Goal: Task Accomplishment & Management: Manage account settings

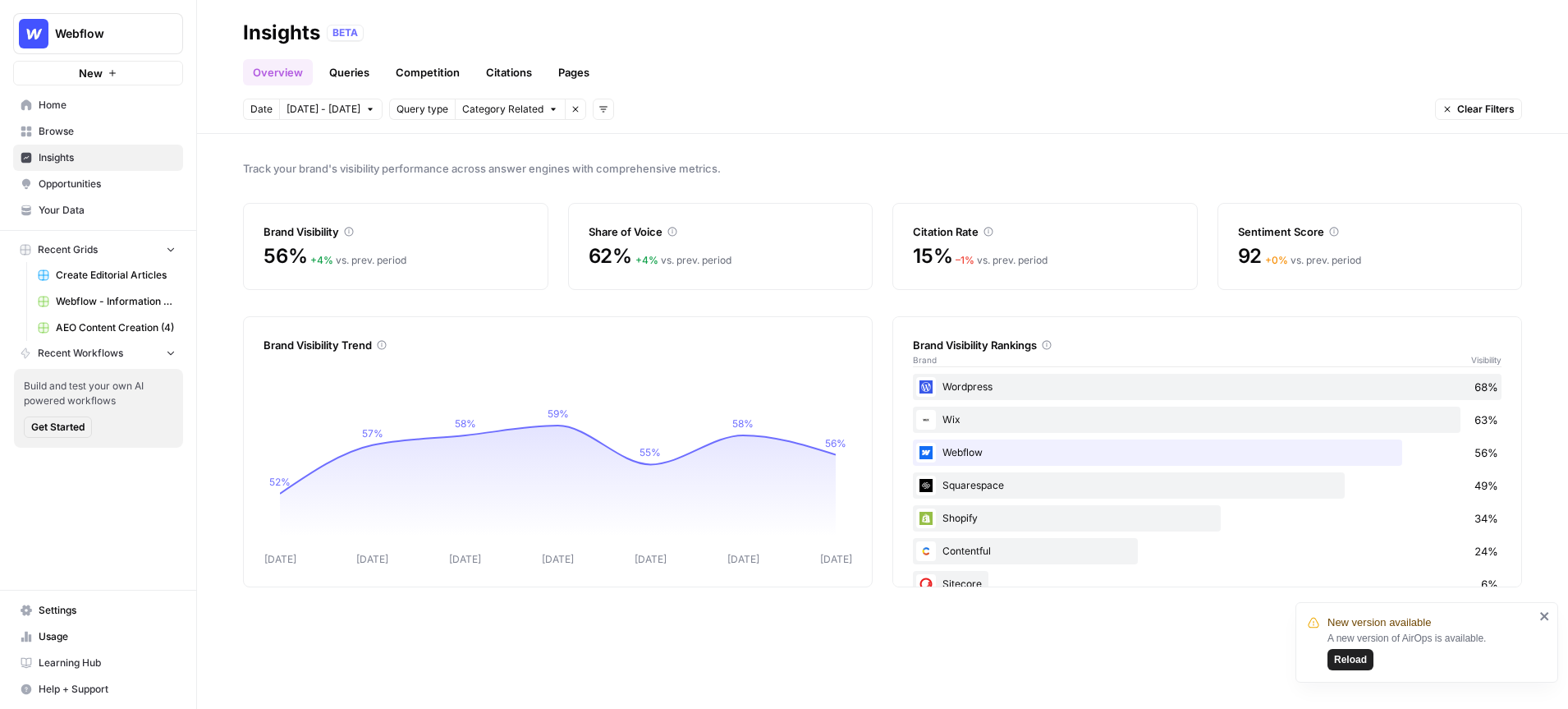
click at [105, 71] on button "New" at bounding box center [98, 72] width 170 height 24
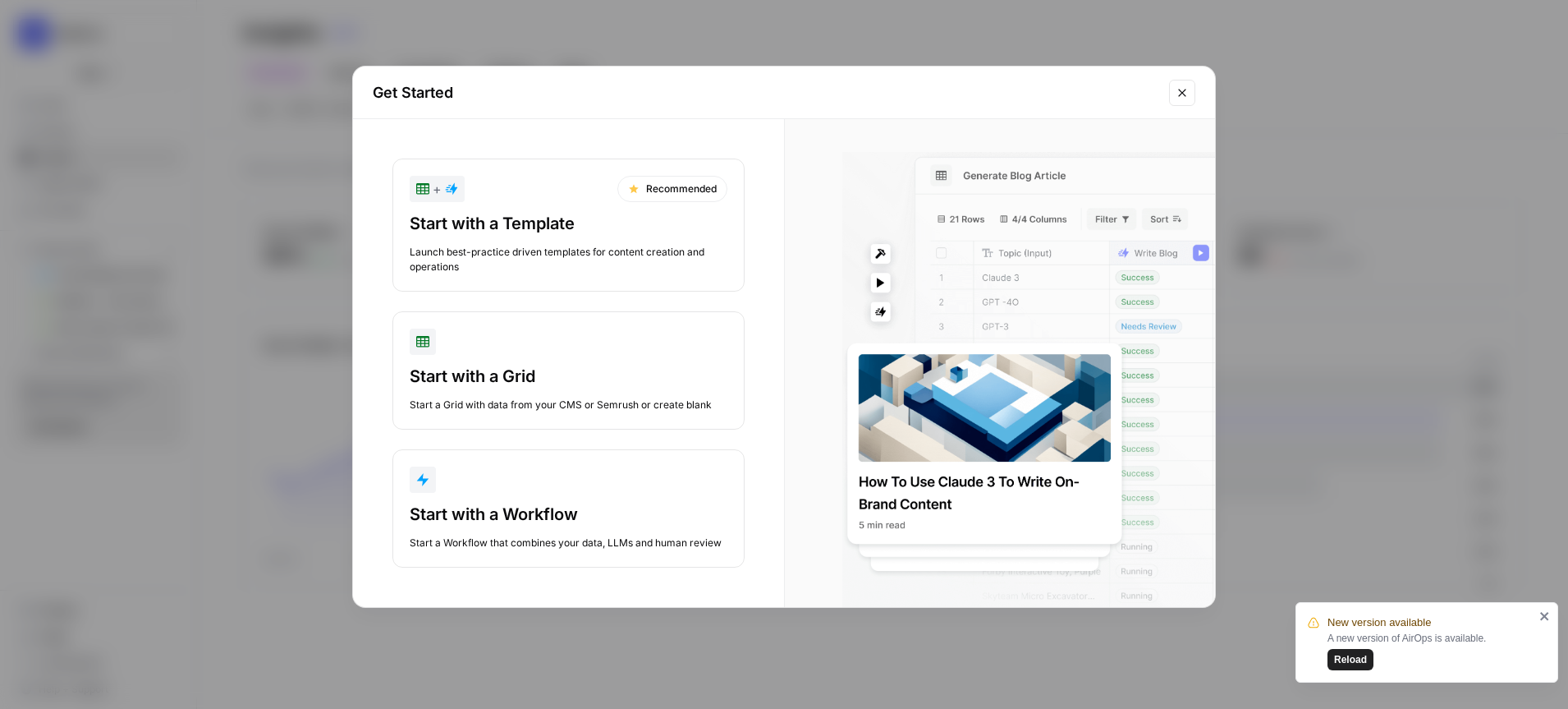
click at [1180, 94] on icon "Close modal" at bounding box center [1182, 93] width 14 height 14
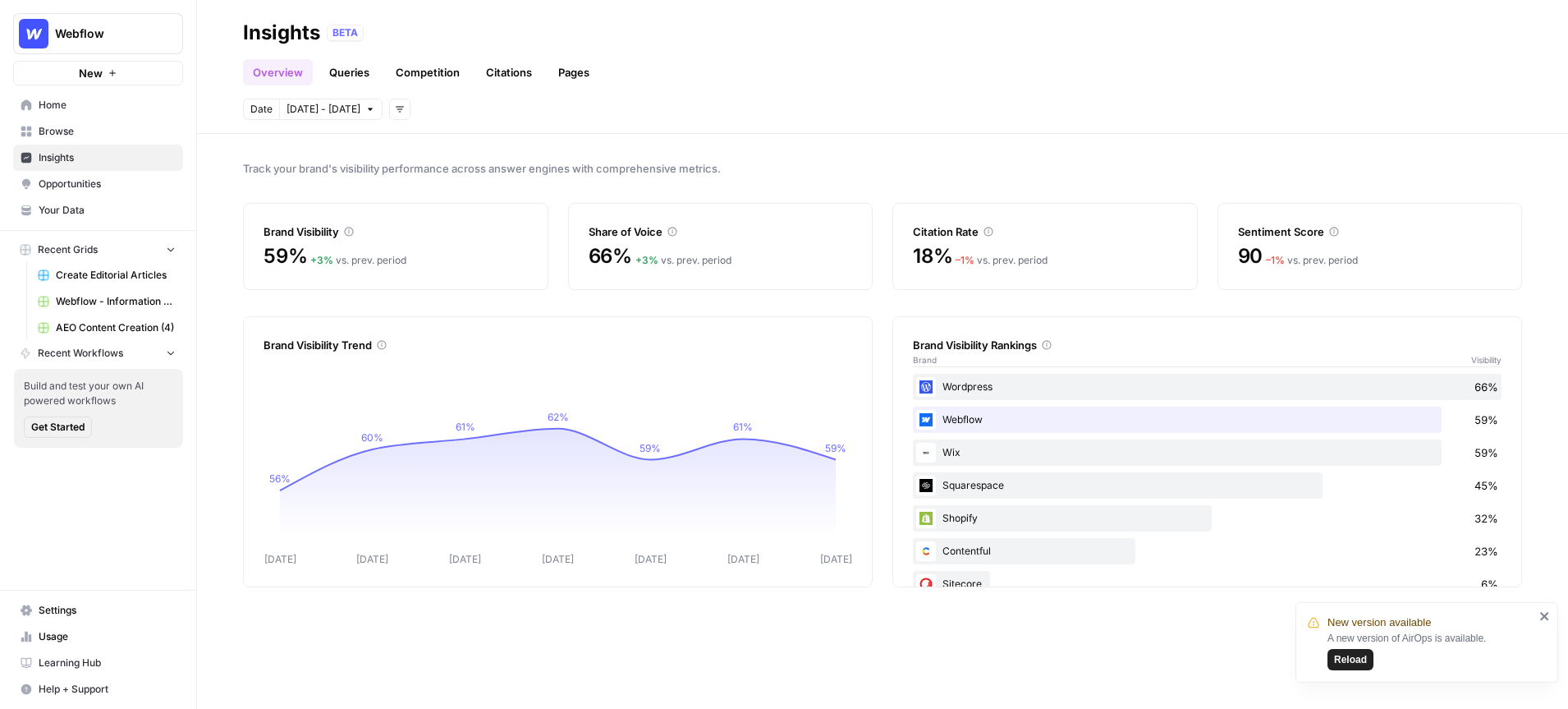
click at [167, 32] on icon "Workspace: Webflow" at bounding box center [169, 33] width 16 height 16
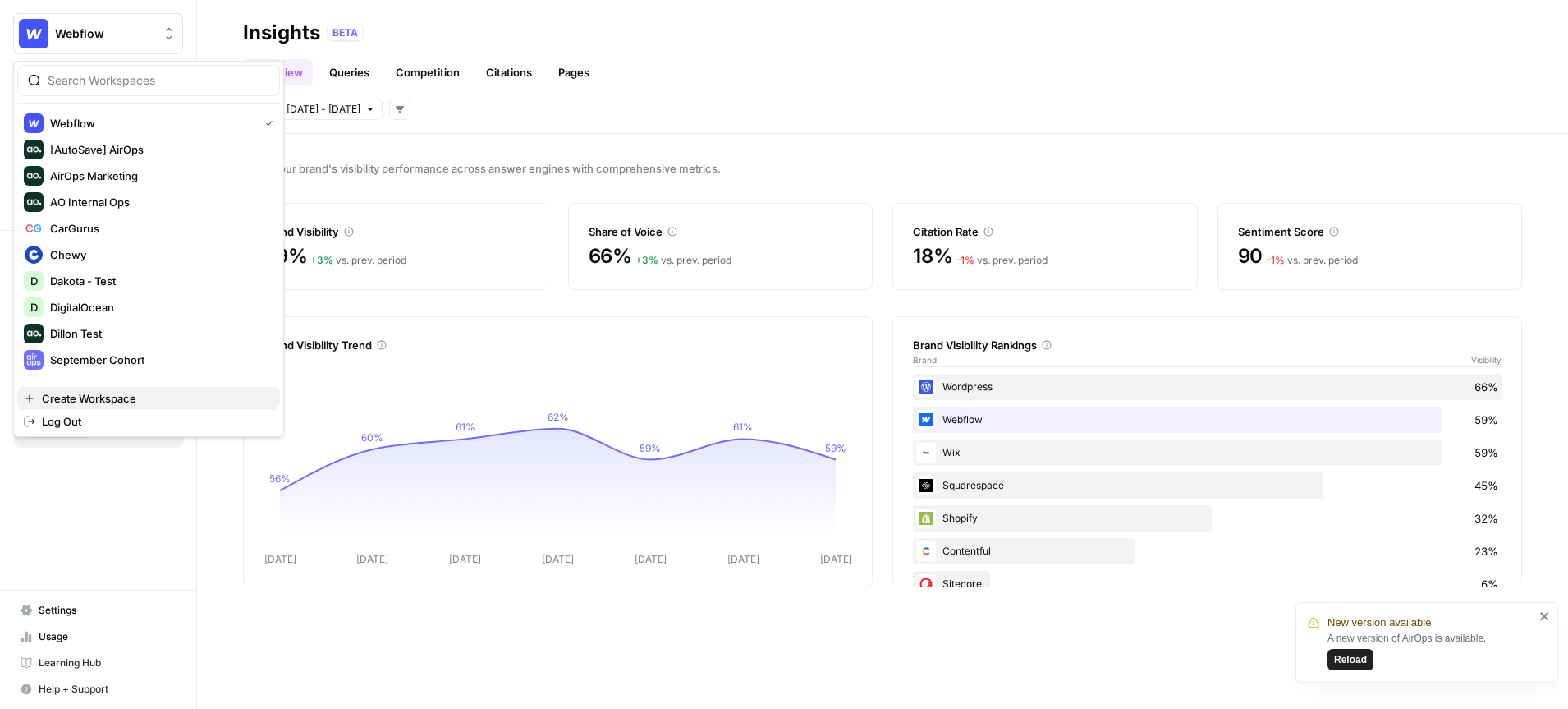
click at [109, 389] on button "Create Workspace" at bounding box center [148, 398] width 262 height 23
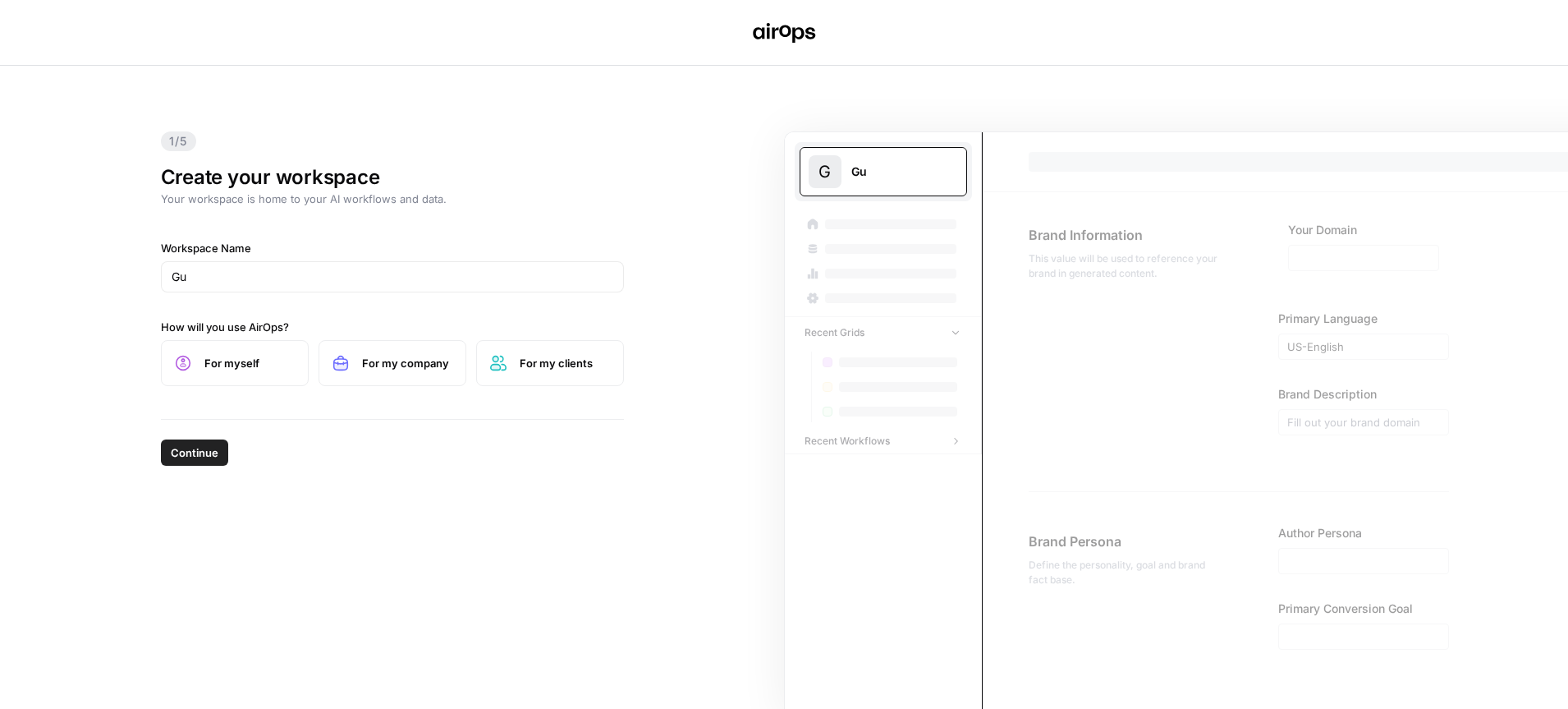
type input "G"
type input "Gusto"
click at [269, 355] on span "For myself" at bounding box center [250, 363] width 90 height 16
click at [206, 447] on span "Continue" at bounding box center [194, 452] width 48 height 16
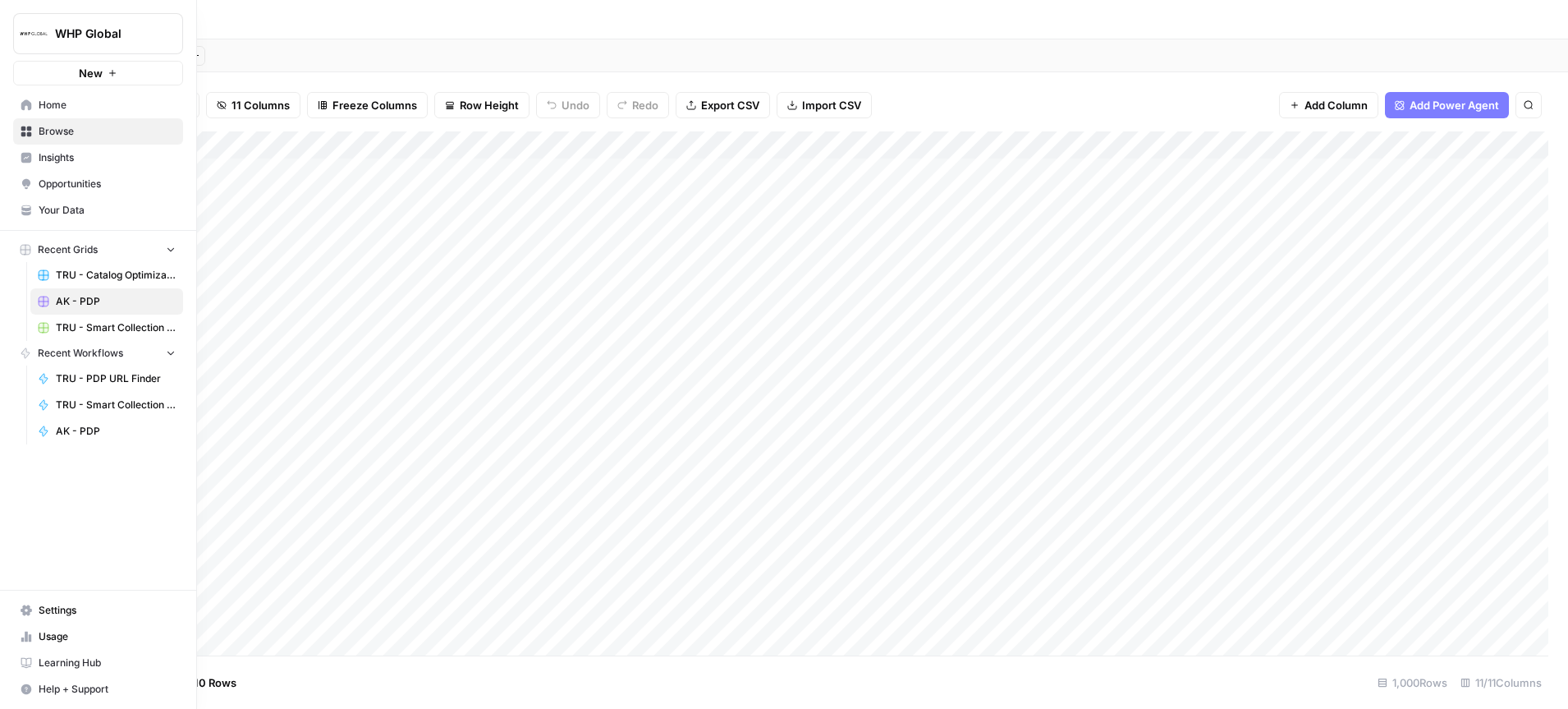
click at [150, 26] on span "WHP Global" at bounding box center [105, 33] width 99 height 16
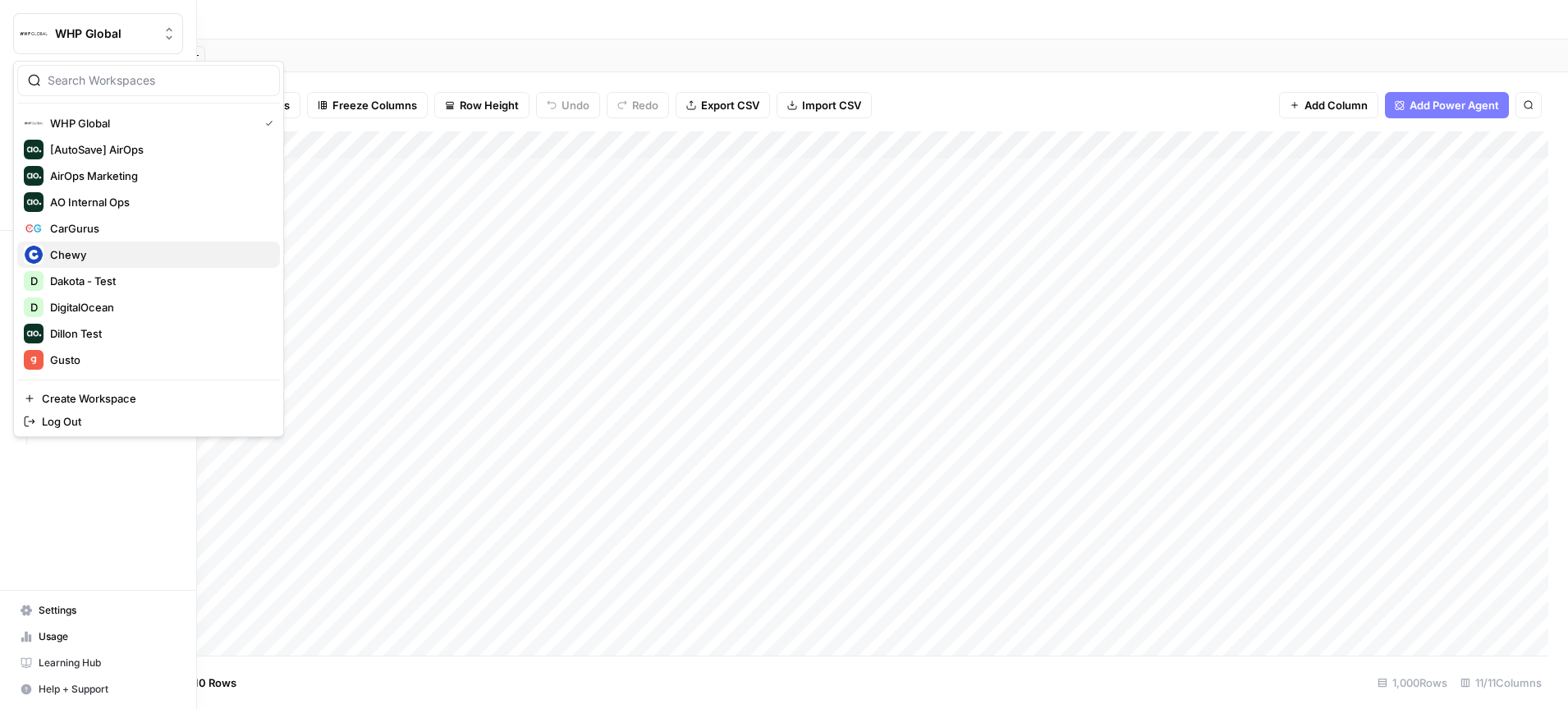
scroll to position [106, 0]
click at [98, 250] on span "Gusto" at bounding box center [159, 254] width 216 height 16
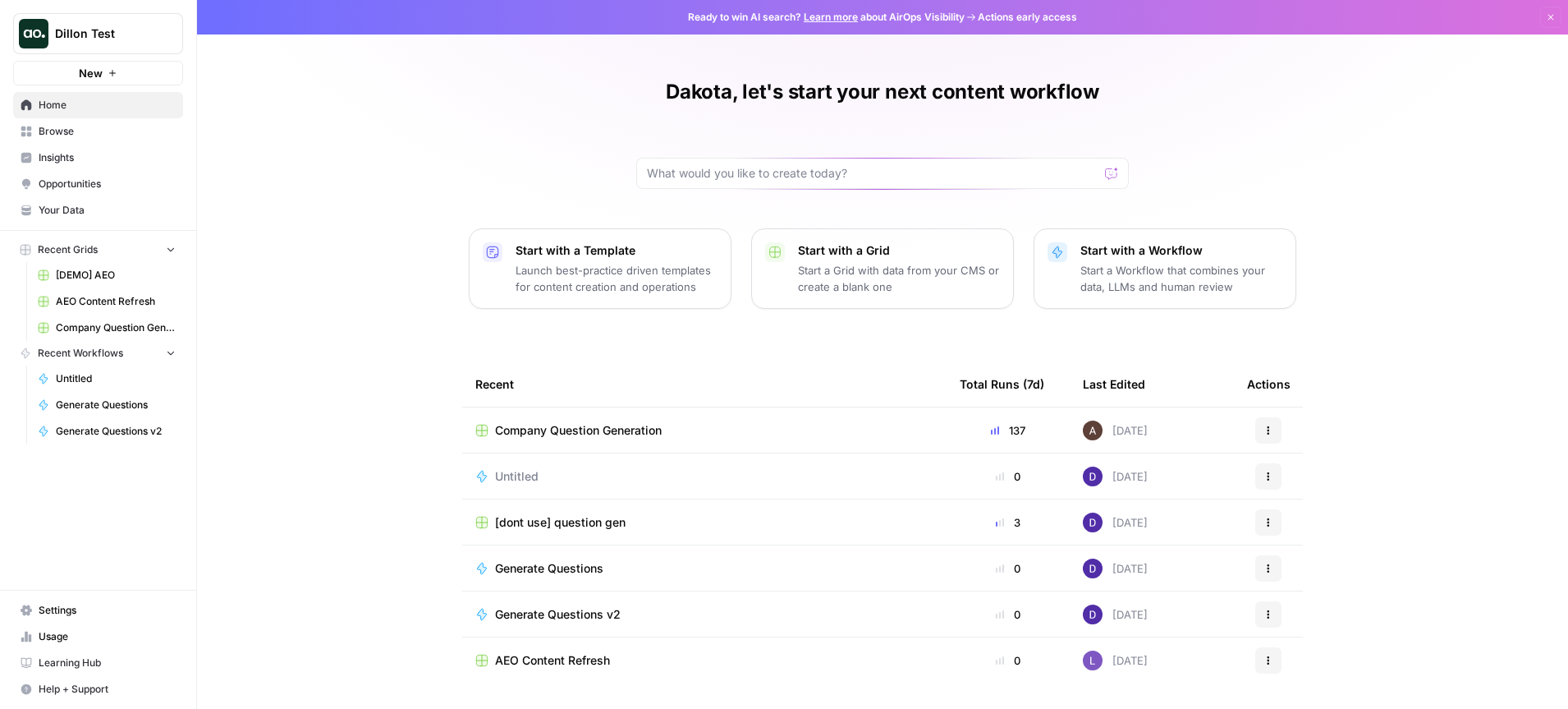
click at [87, 157] on span "Insights" at bounding box center [107, 158] width 137 height 14
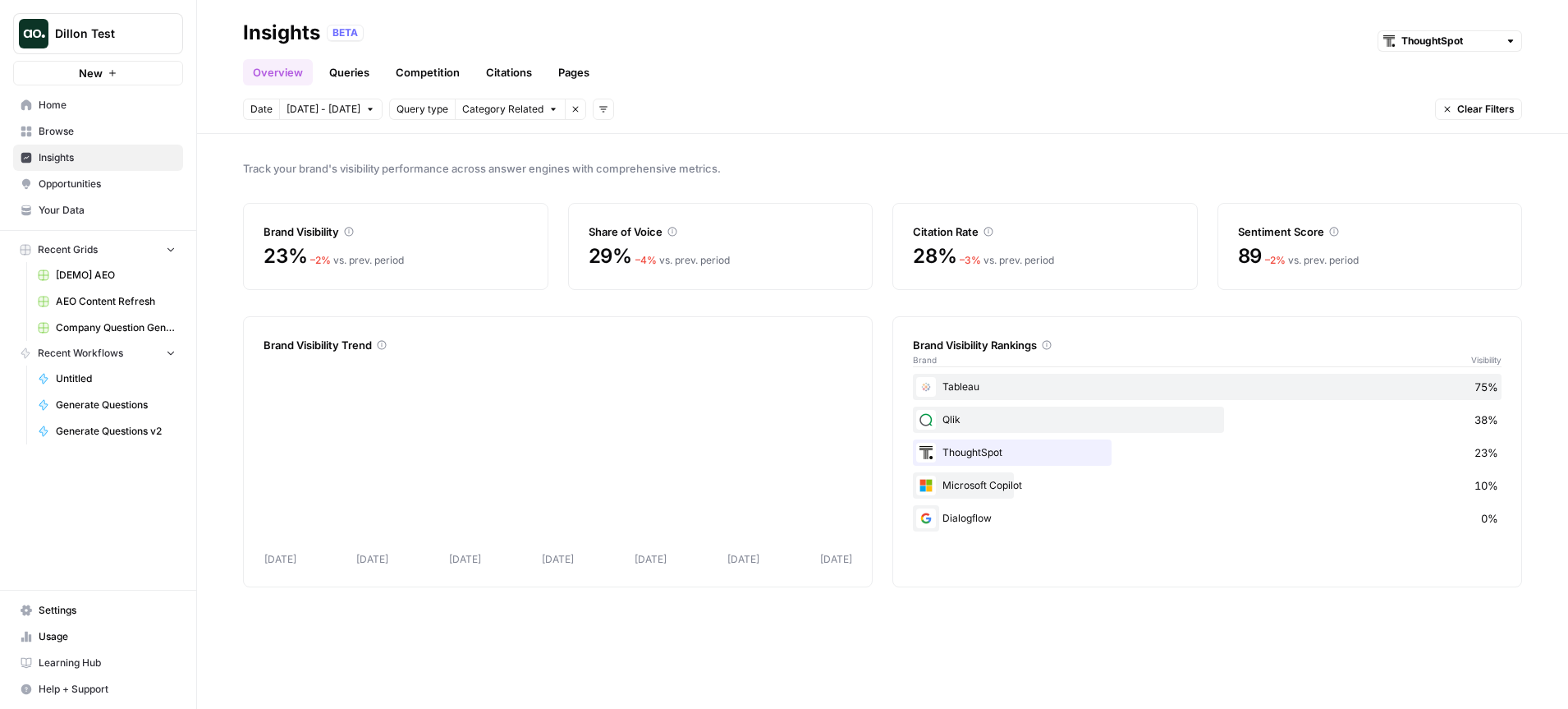
click at [572, 69] on link "Pages" at bounding box center [573, 72] width 50 height 26
